Goal: Information Seeking & Learning: Learn about a topic

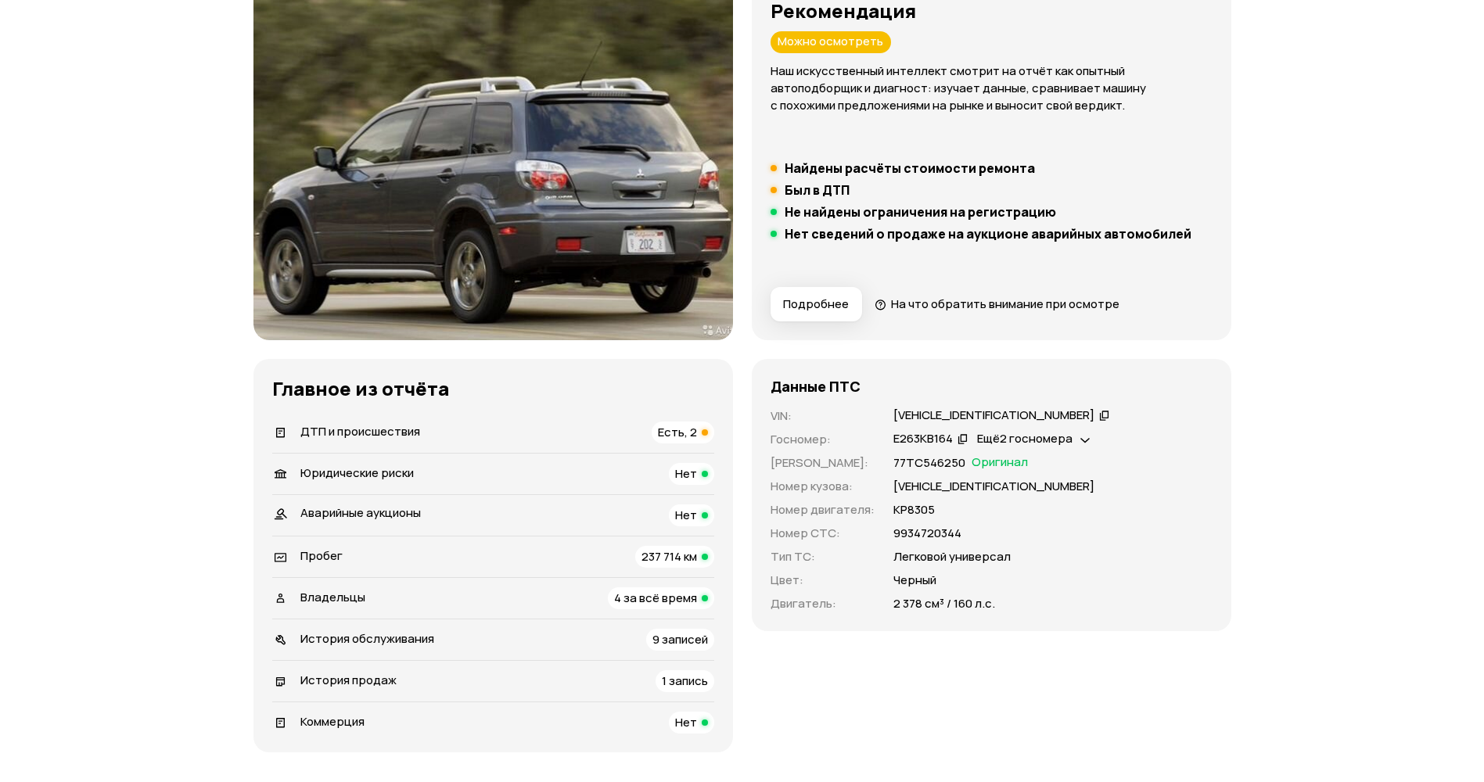
scroll to position [235, 0]
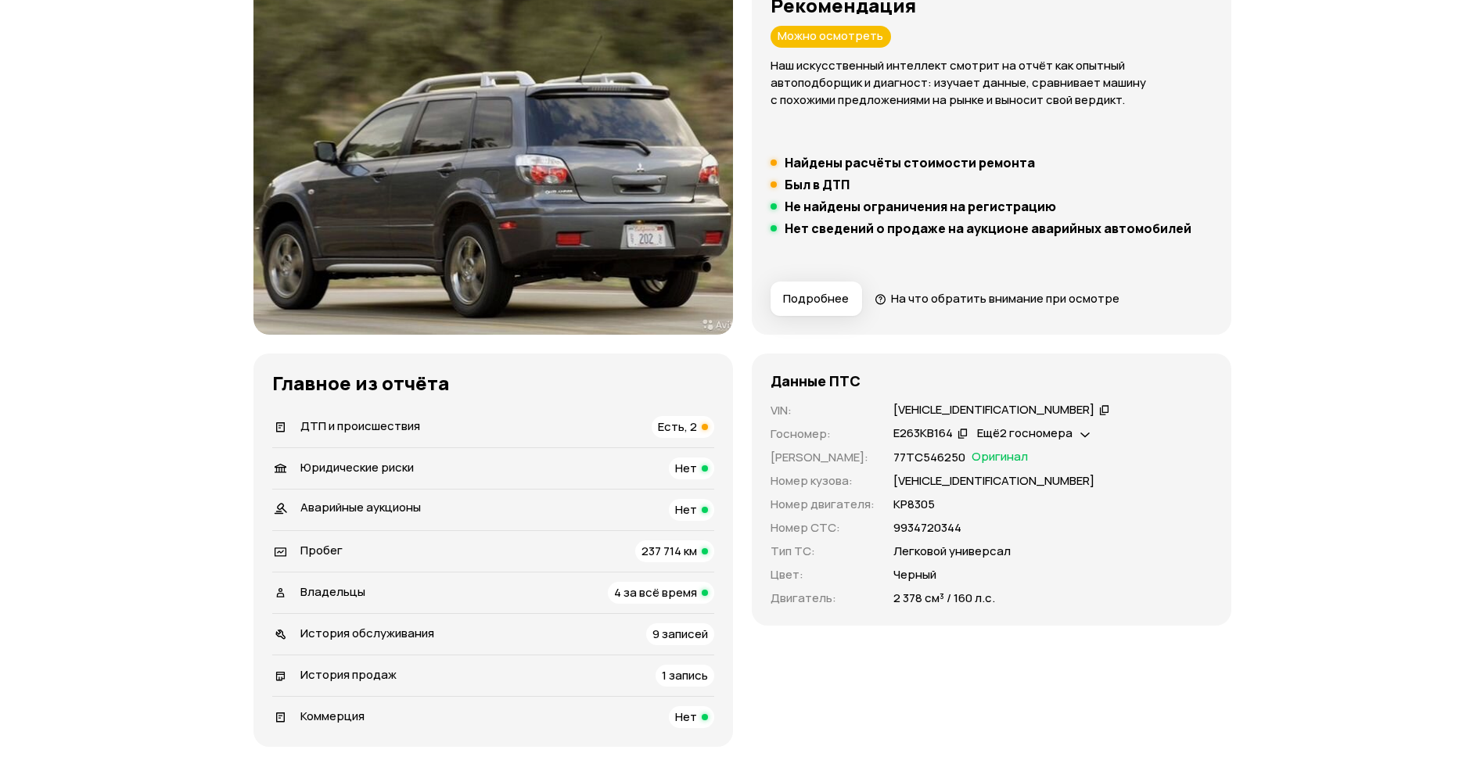
click at [669, 424] on span "Есть, 2" at bounding box center [677, 427] width 39 height 16
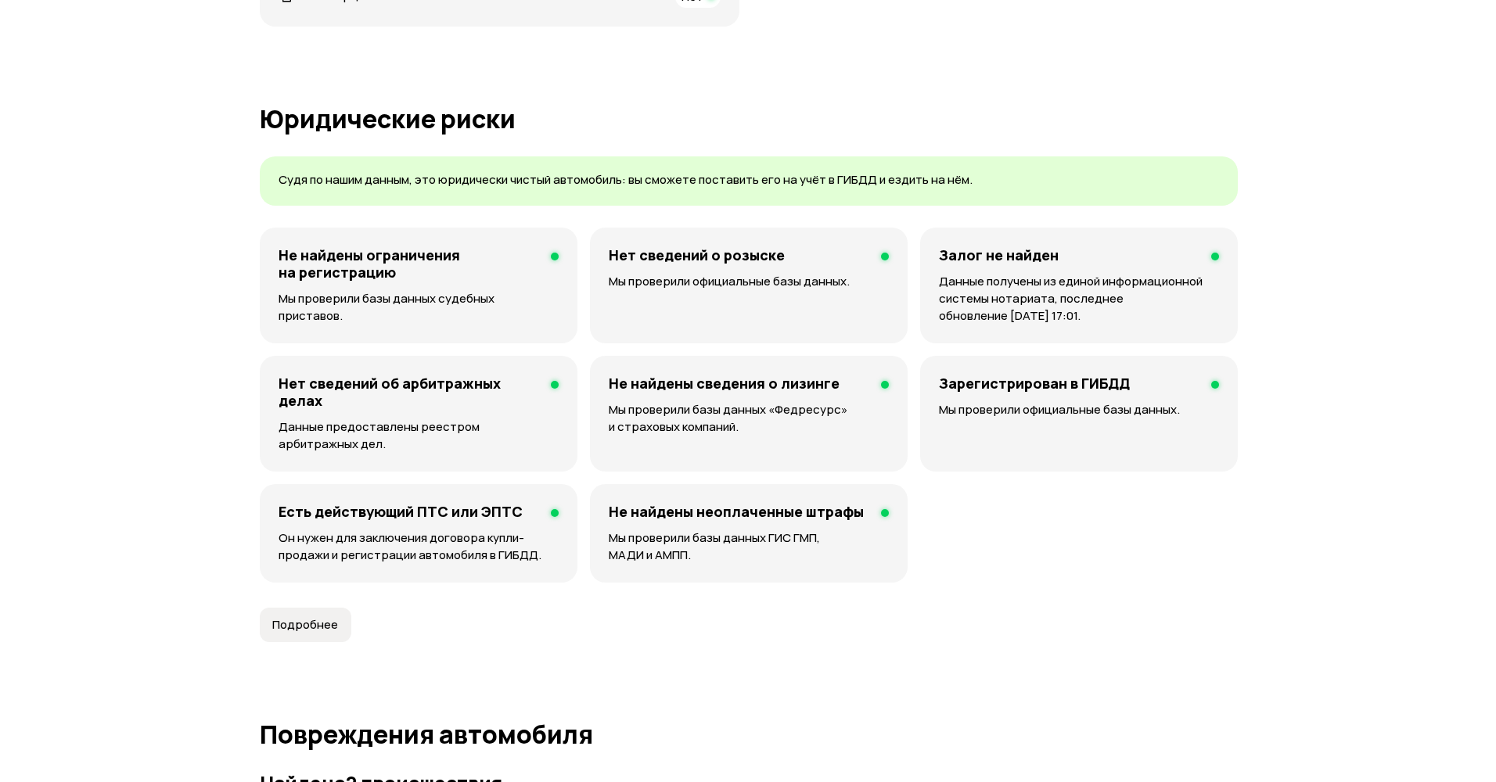
scroll to position [1676, 0]
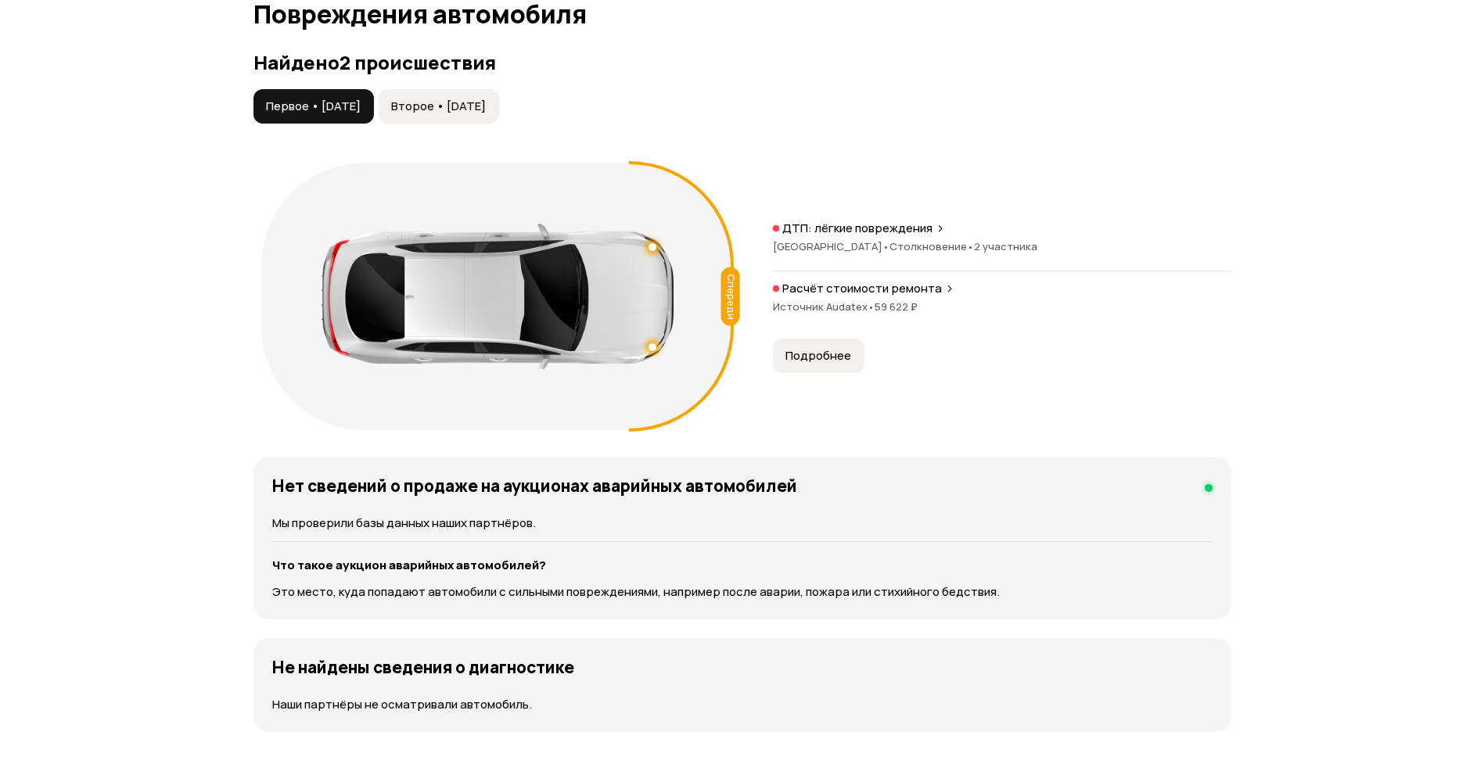
click at [813, 361] on span "Подробнее" at bounding box center [819, 356] width 66 height 16
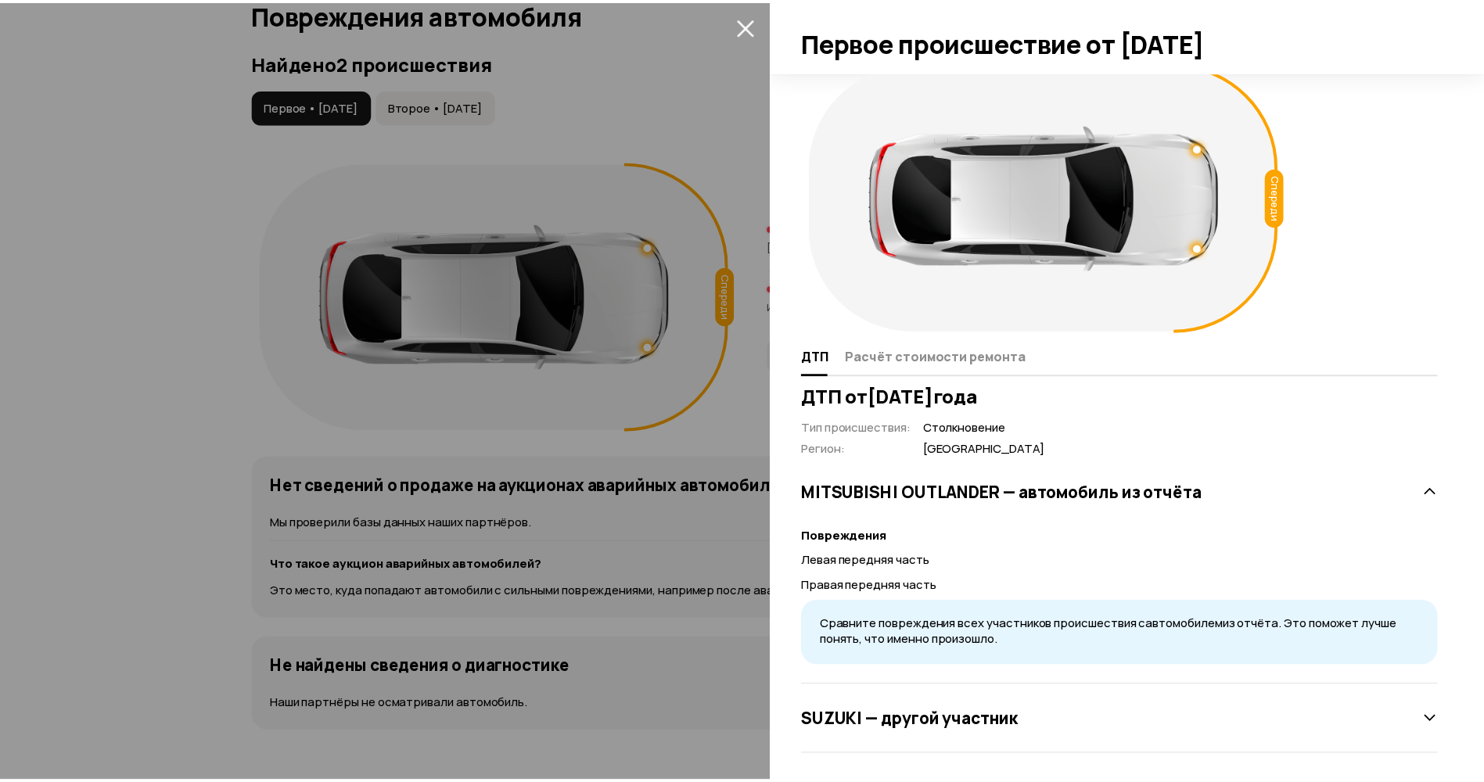
scroll to position [21, 0]
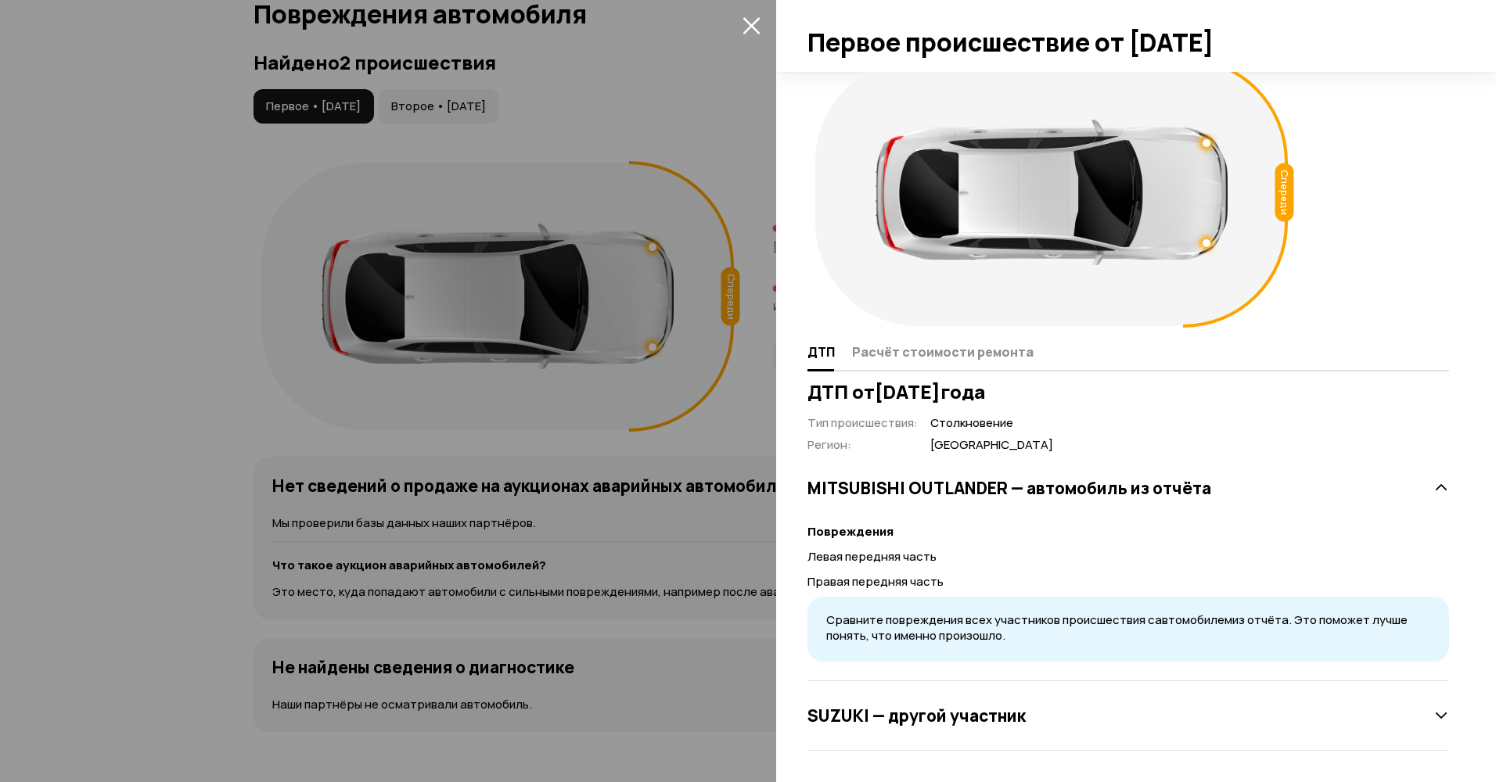
click at [751, 21] on icon "закрыть" at bounding box center [752, 25] width 18 height 18
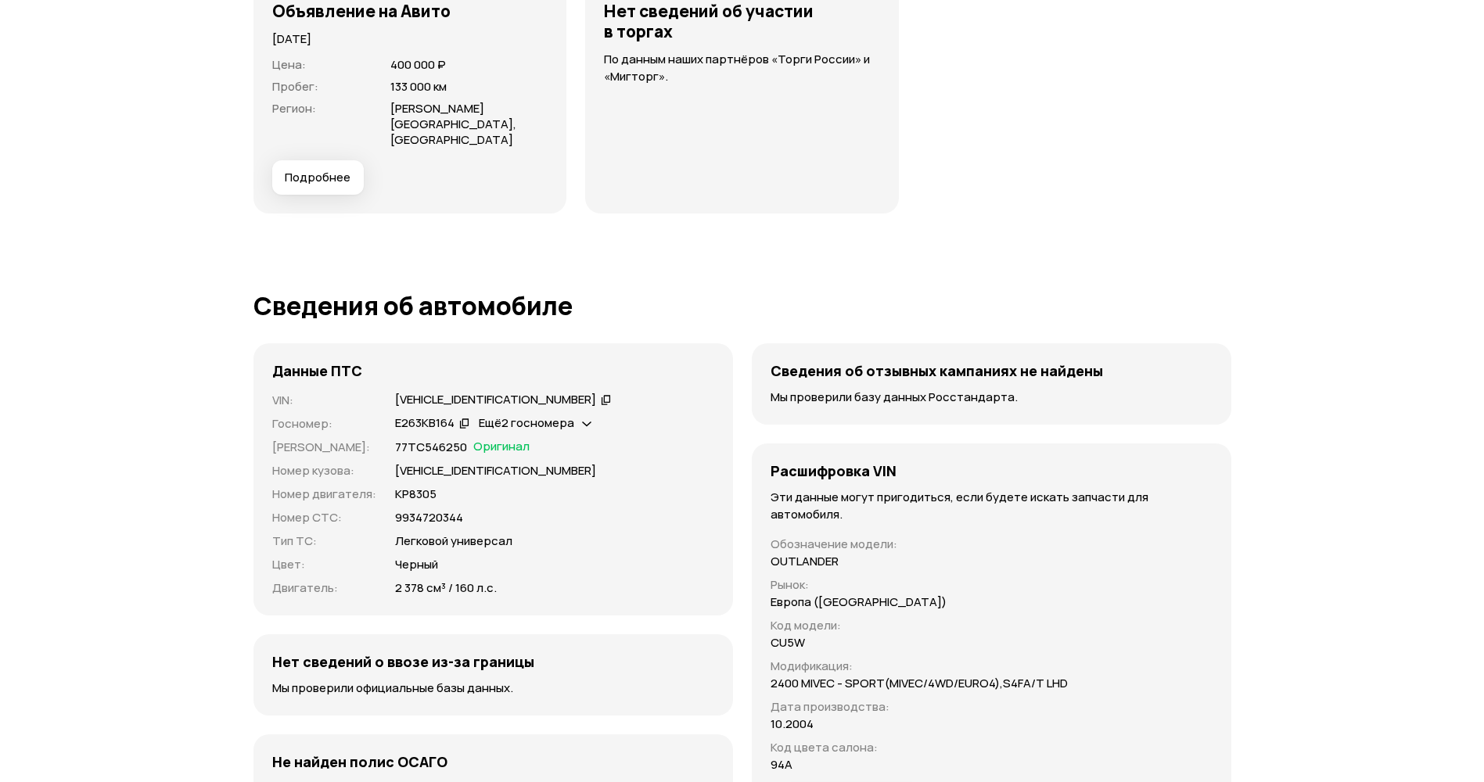
scroll to position [4806, 0]
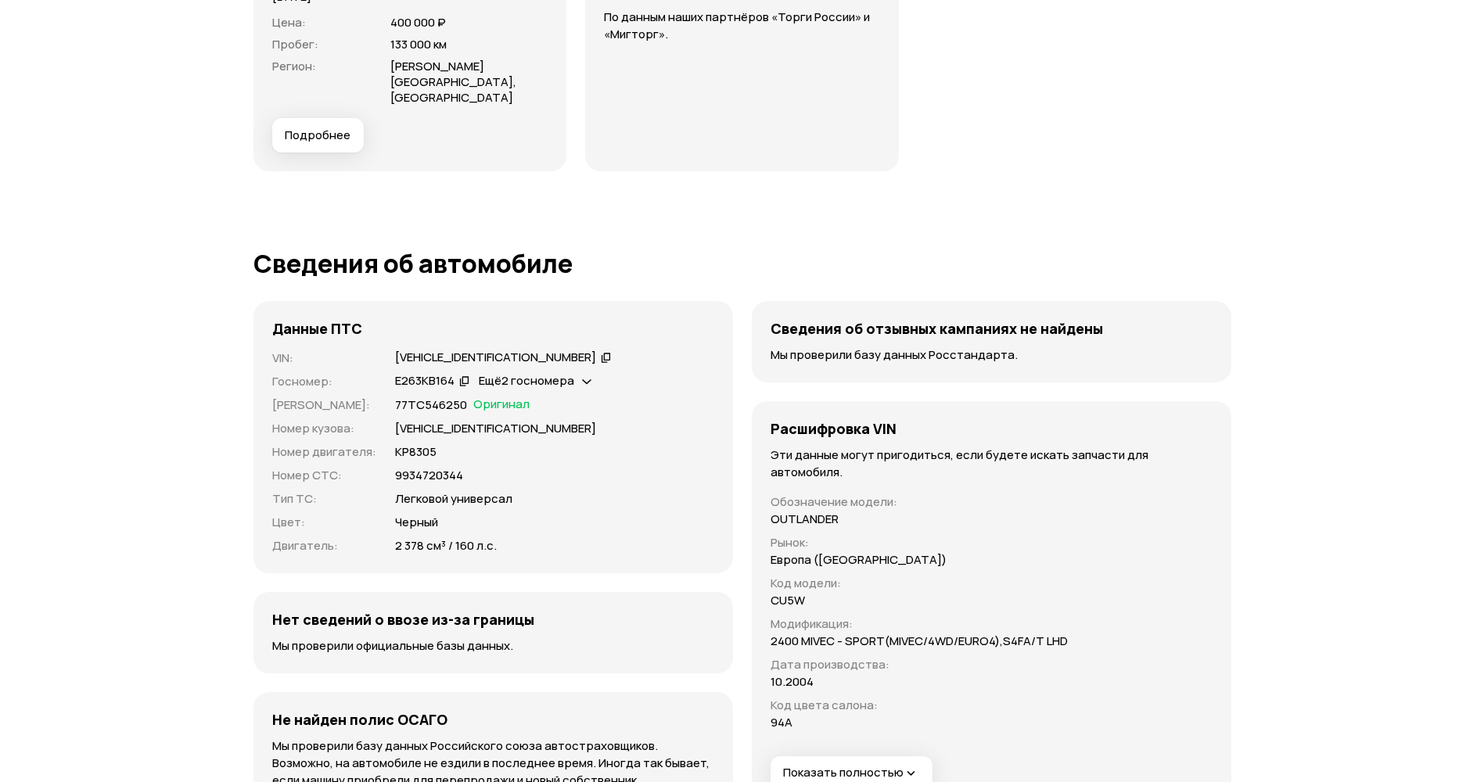
click at [585, 372] on icon at bounding box center [586, 380] width 9 height 16
click at [584, 372] on icon at bounding box center [586, 380] width 9 height 16
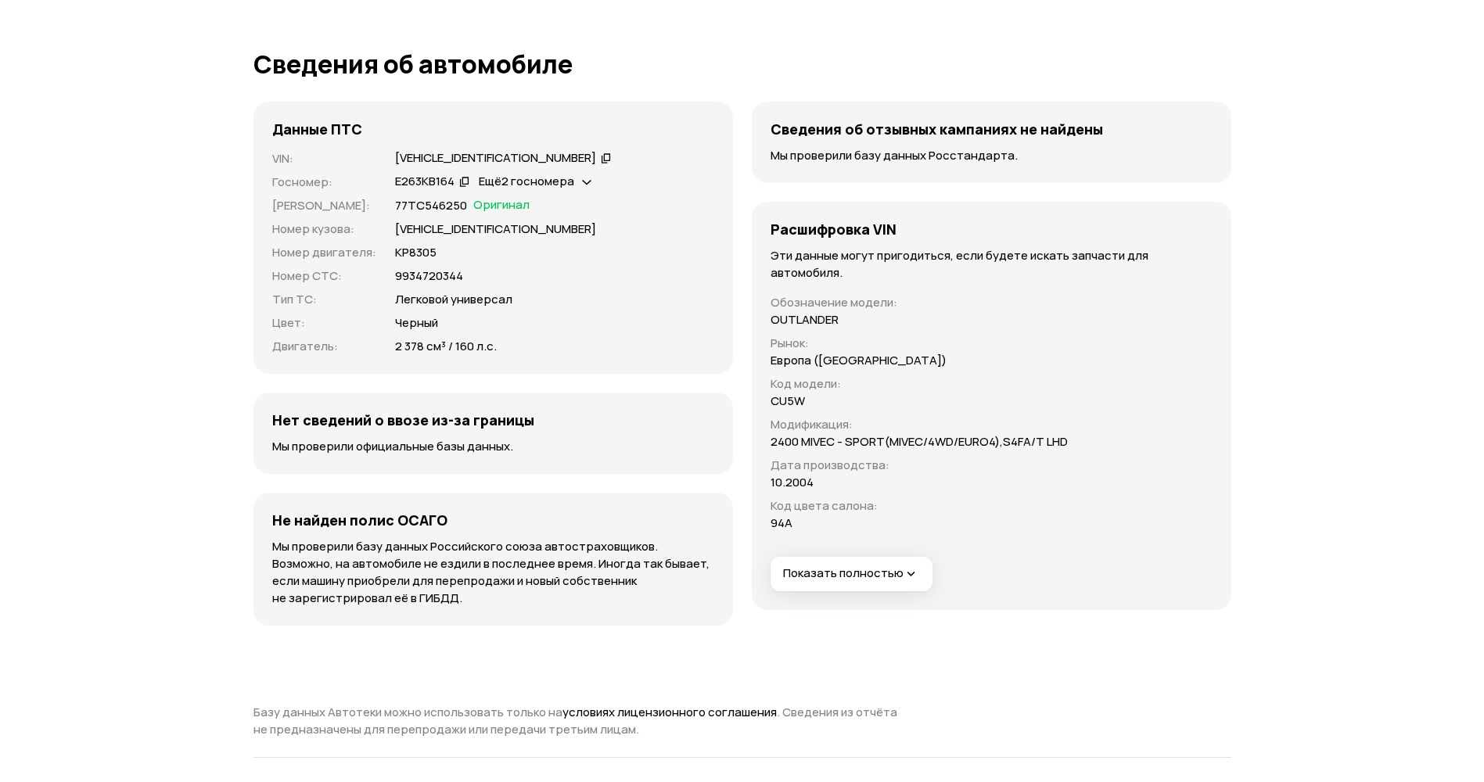
scroll to position [5040, 0]
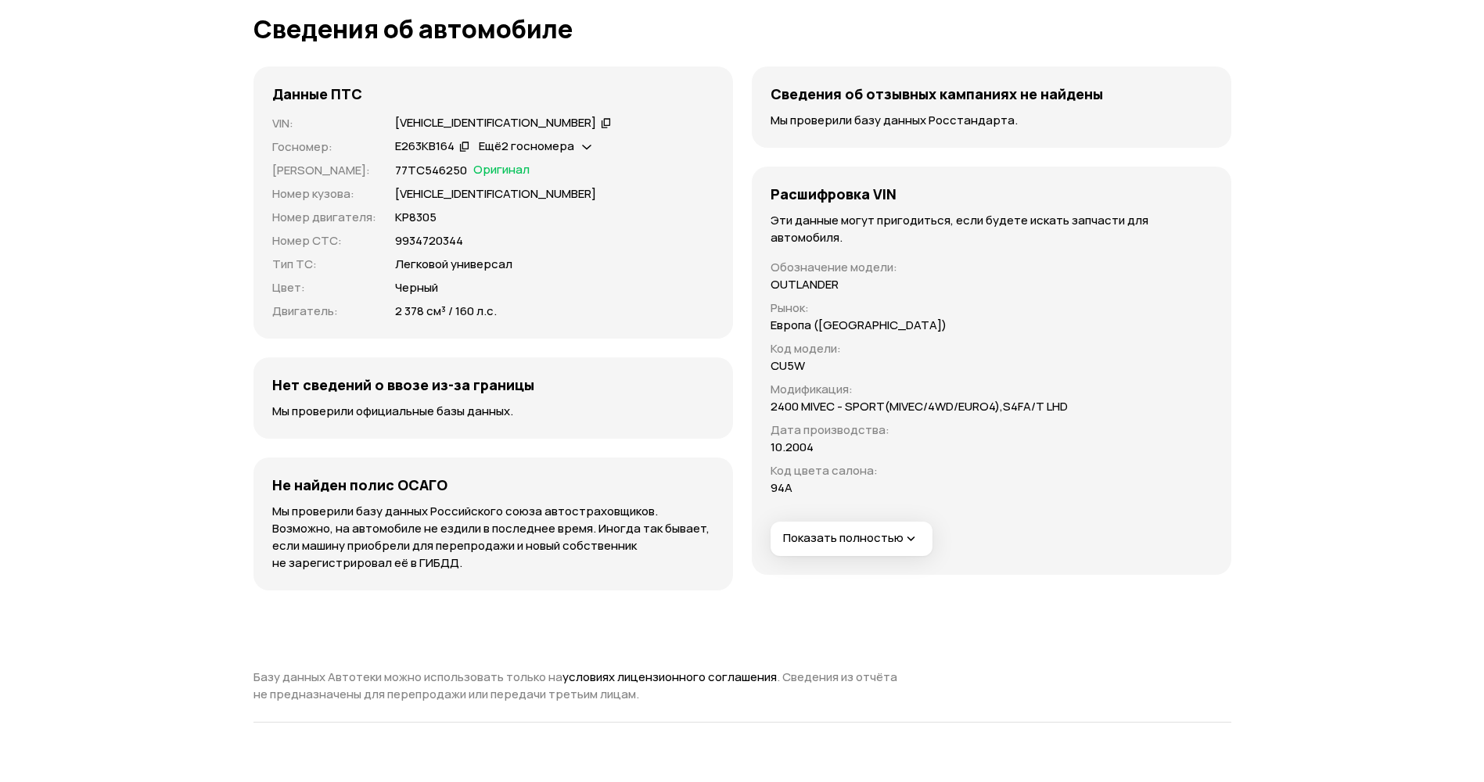
click at [918, 528] on button "Показать полностью" at bounding box center [852, 539] width 162 height 34
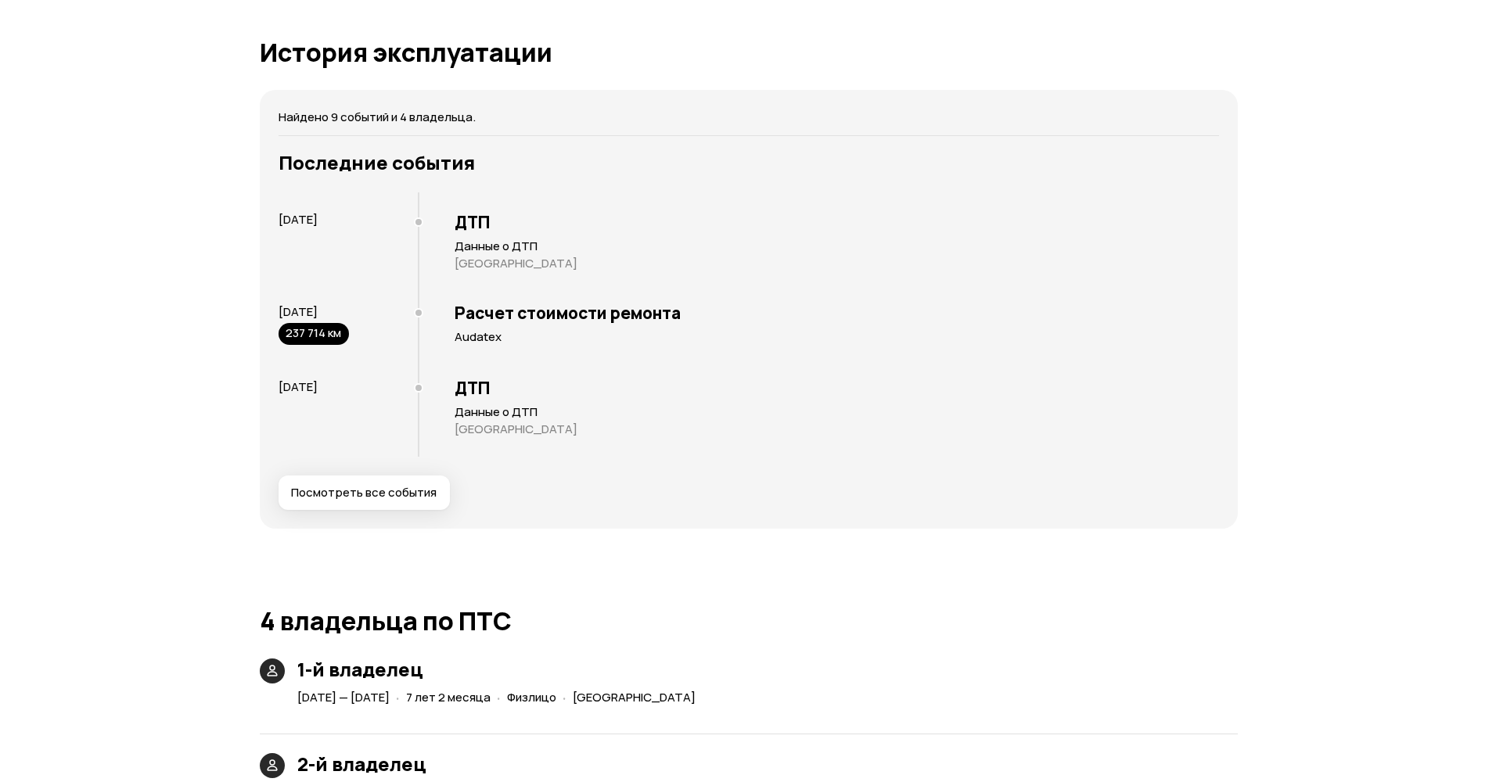
scroll to position [3006, 0]
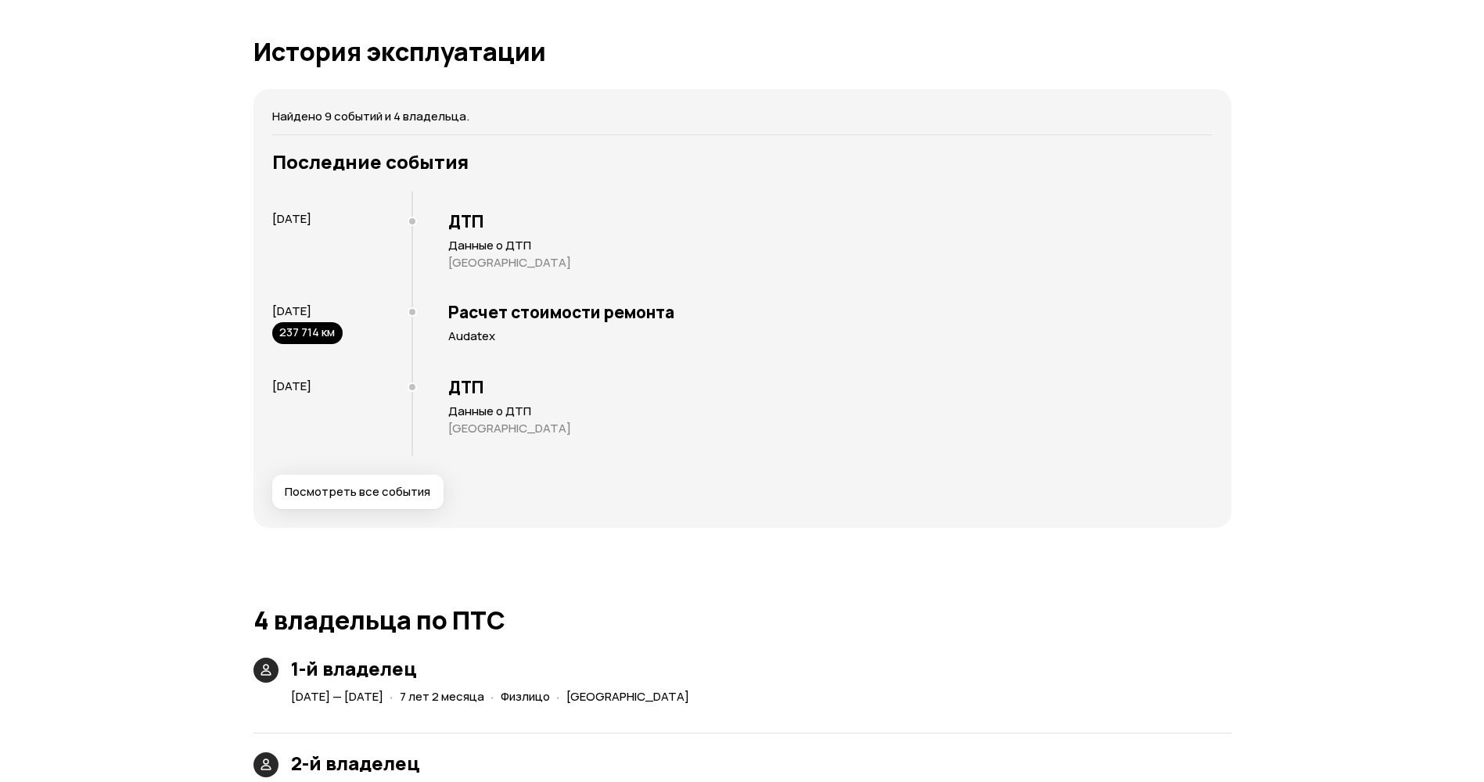
click at [354, 487] on span "Посмотреть все события" at bounding box center [358, 492] width 146 height 16
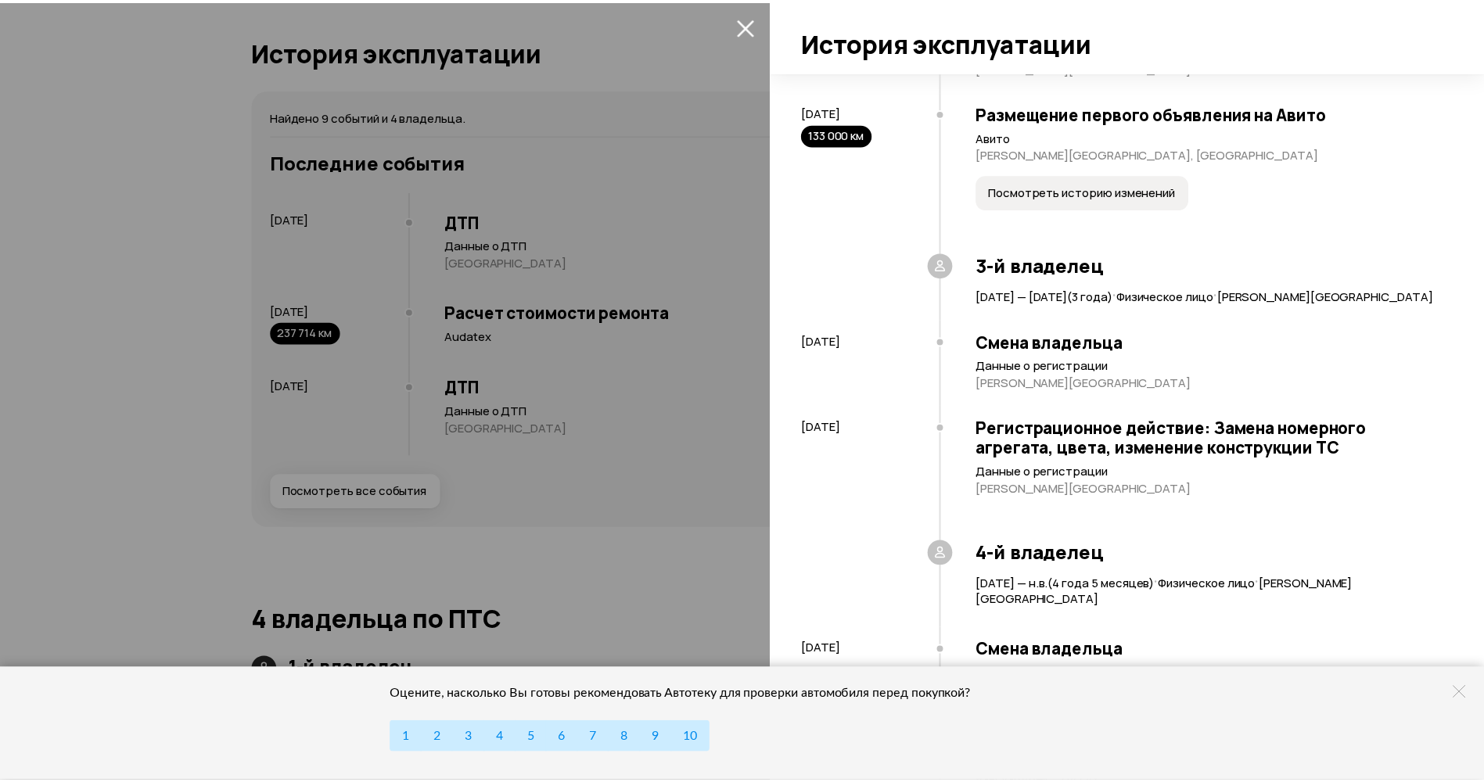
scroll to position [345, 0]
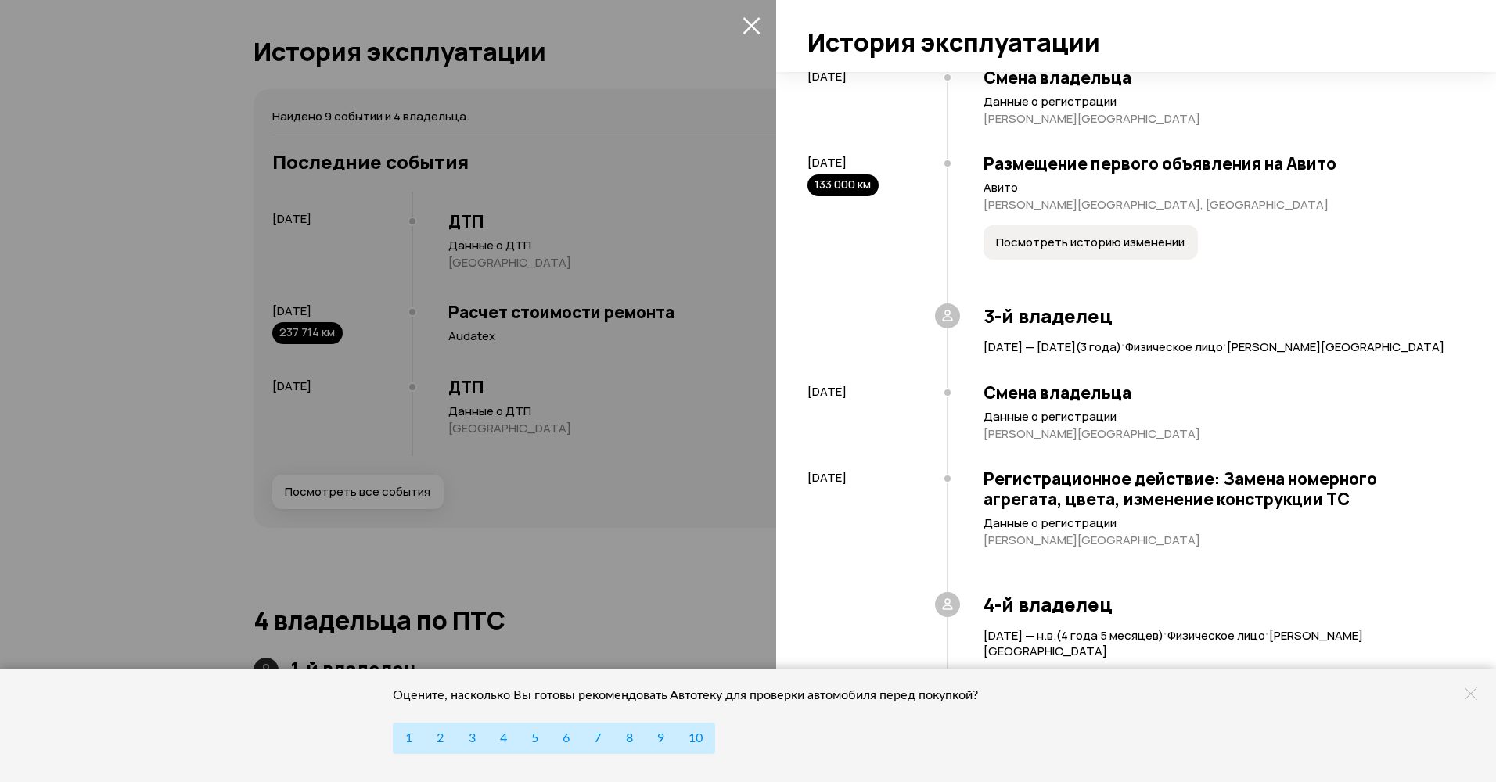
click at [748, 20] on icon "закрыть" at bounding box center [752, 25] width 18 height 18
